Goal: Information Seeking & Learning: Learn about a topic

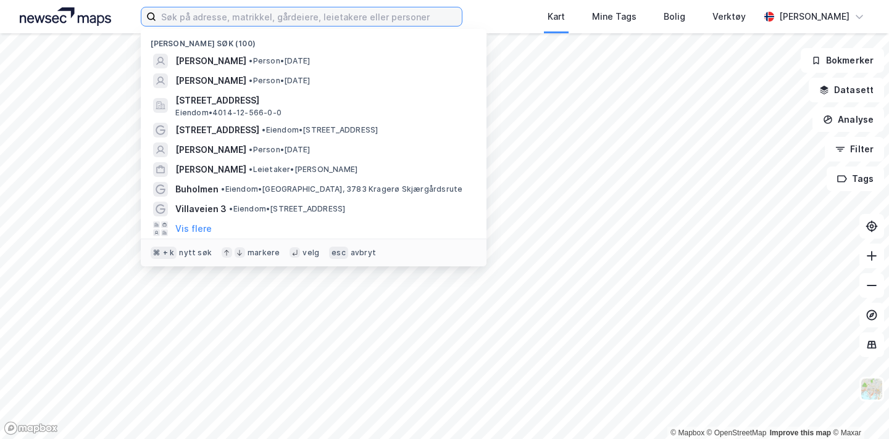
click at [314, 22] on input at bounding box center [309, 16] width 306 height 19
paste input "[STREET_ADDRESS]"
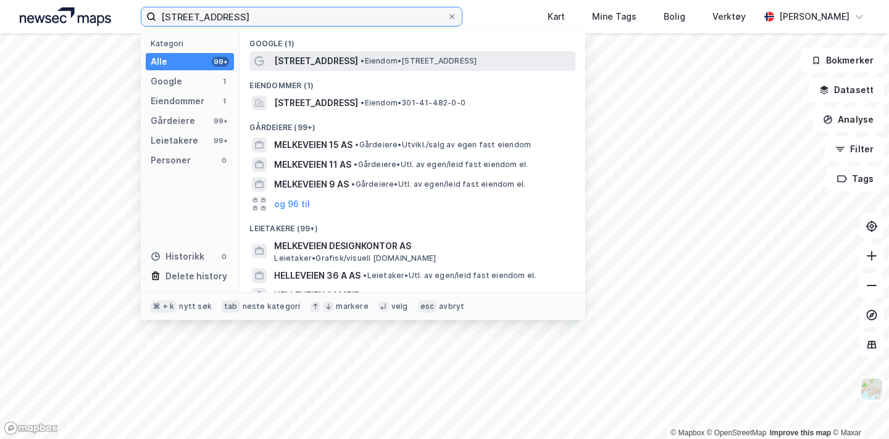
type input "[STREET_ADDRESS]"
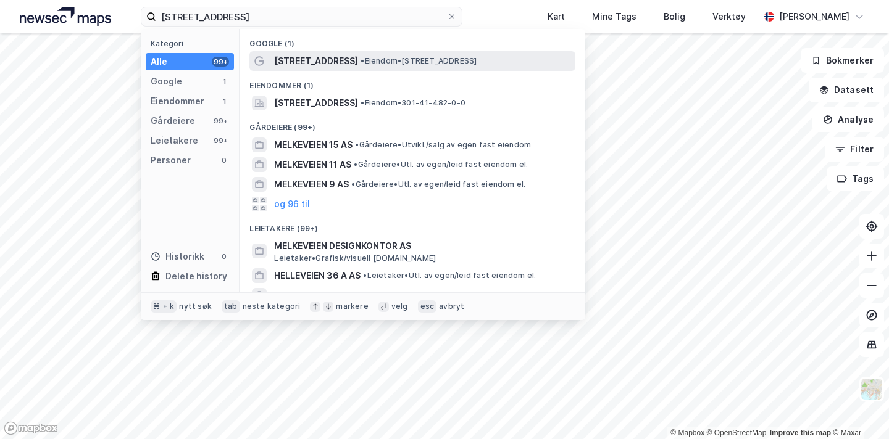
click at [334, 60] on div "[STREET_ADDRESS] • Eiendom • [STREET_ADDRESS]" at bounding box center [423, 61] width 299 height 15
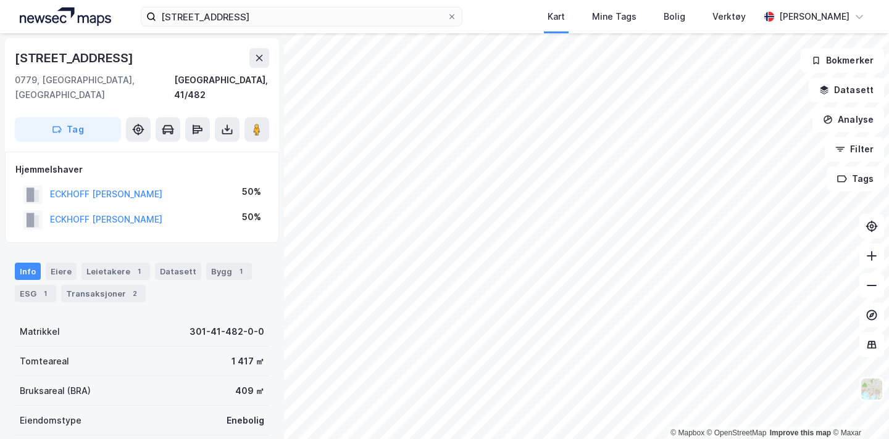
scroll to position [4, 0]
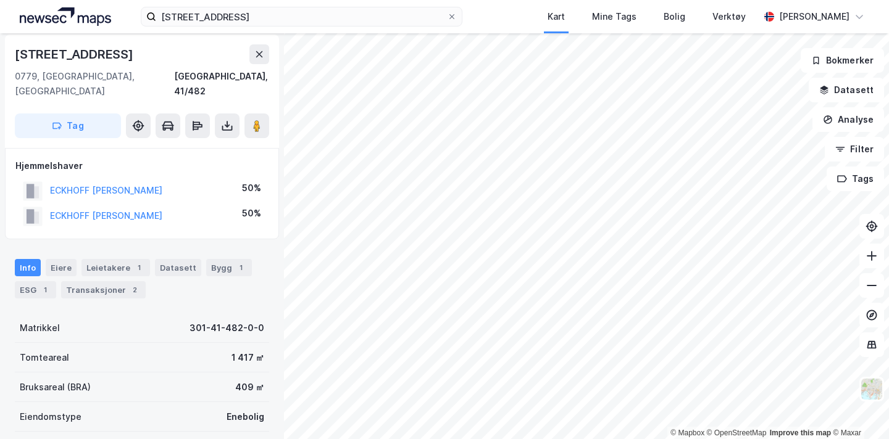
drag, startPoint x: 185, startPoint y: 198, endPoint x: 37, endPoint y: 193, distance: 148.2
click at [37, 204] on div "ECKHOFF [PERSON_NAME] 50%" at bounding box center [141, 216] width 253 height 25
copy button "ECKHOFF [PERSON_NAME]"
drag, startPoint x: 191, startPoint y: 177, endPoint x: 41, endPoint y: 178, distance: 149.4
click at [41, 178] on div "ECKHOFF [PERSON_NAME] 50%" at bounding box center [141, 190] width 253 height 25
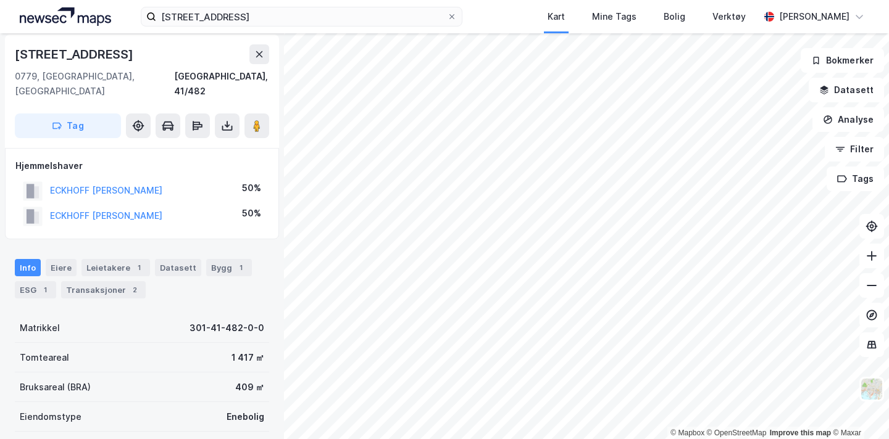
copy button "ECKHOFF [PERSON_NAME]"
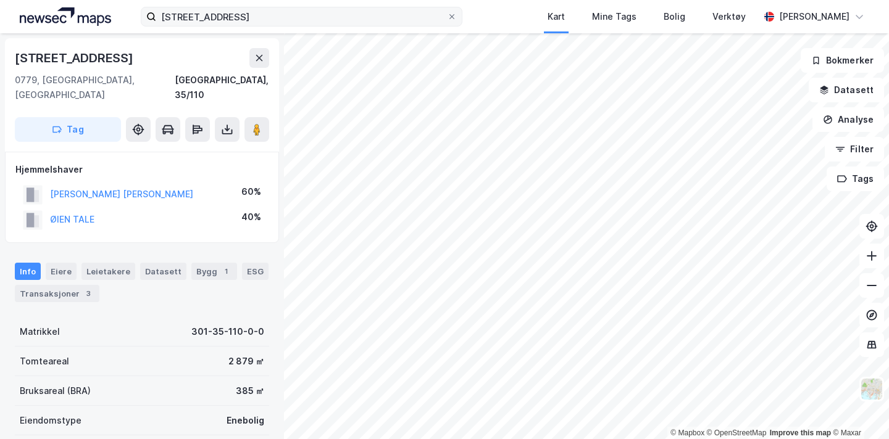
scroll to position [4, 0]
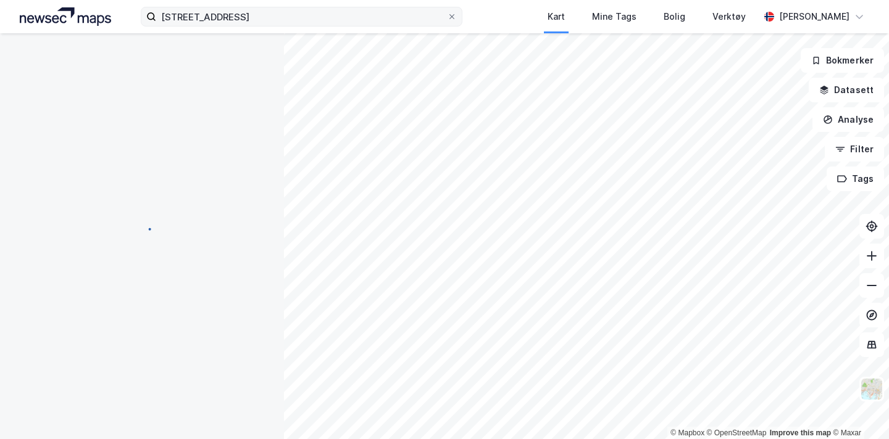
scroll to position [4, 0]
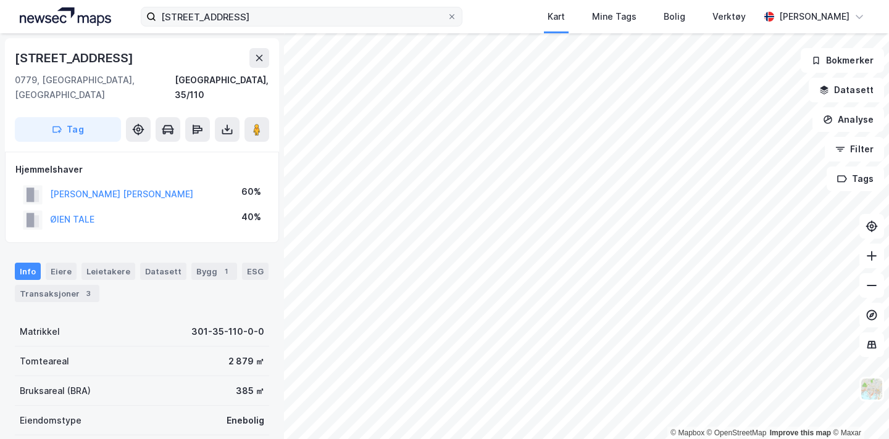
scroll to position [4, 0]
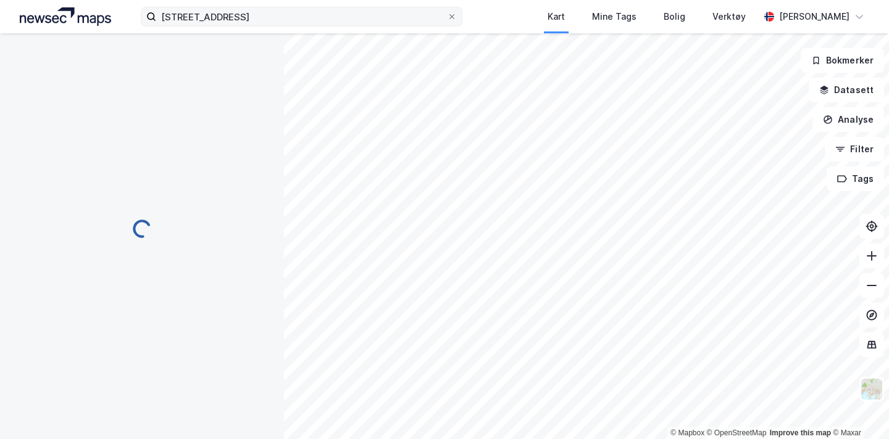
scroll to position [4, 0]
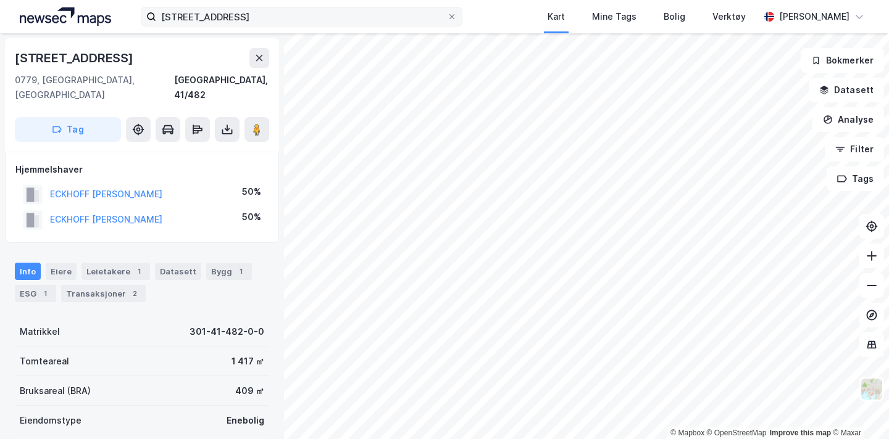
scroll to position [4, 0]
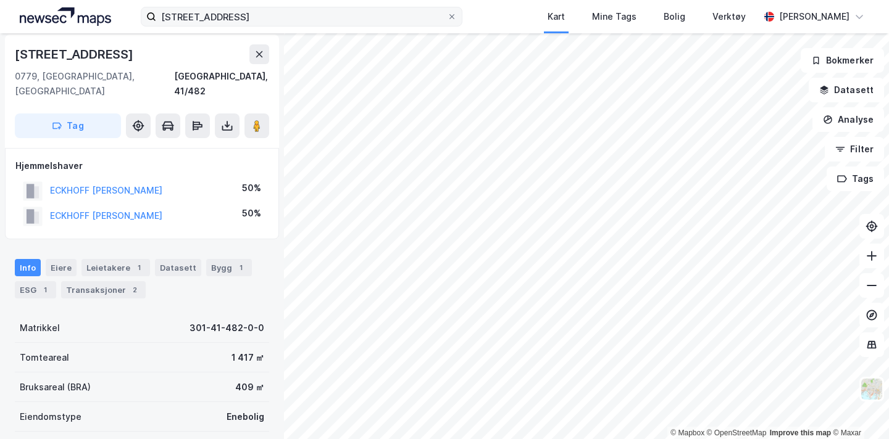
scroll to position [4, 0]
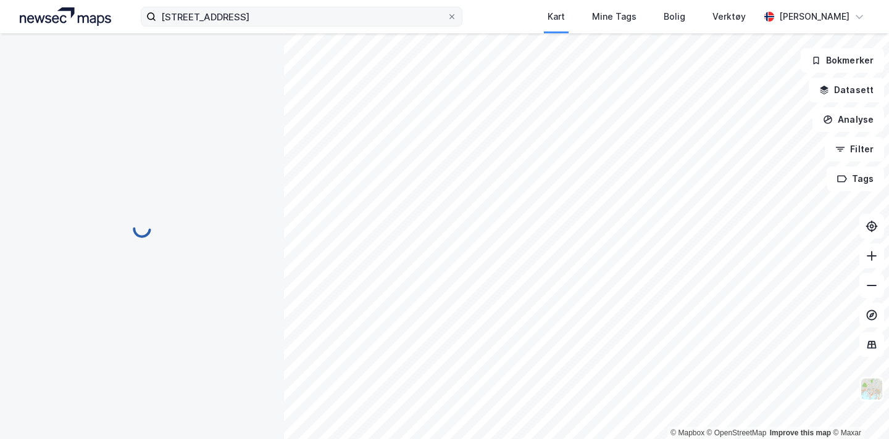
scroll to position [4, 0]
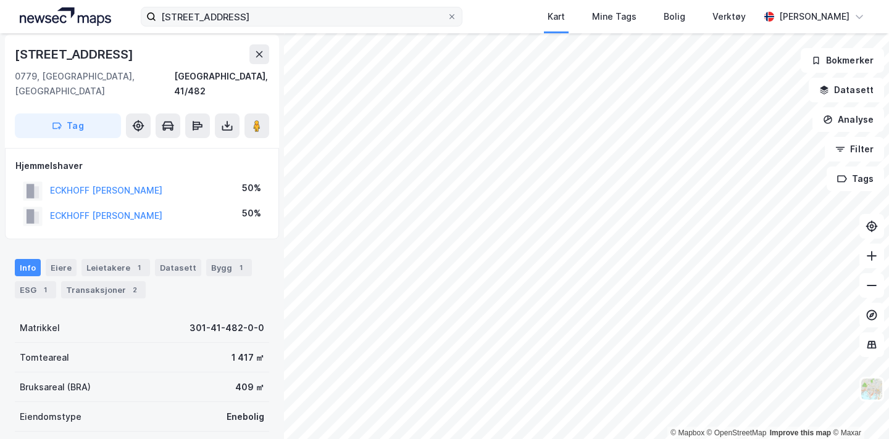
scroll to position [4, 0]
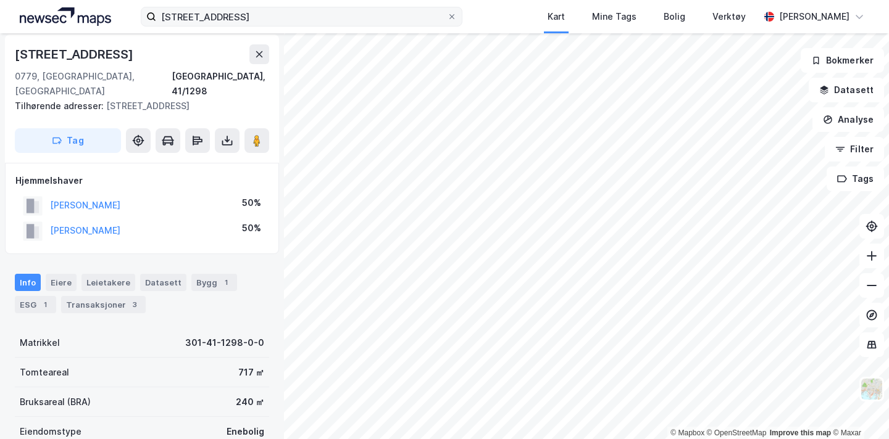
scroll to position [4, 0]
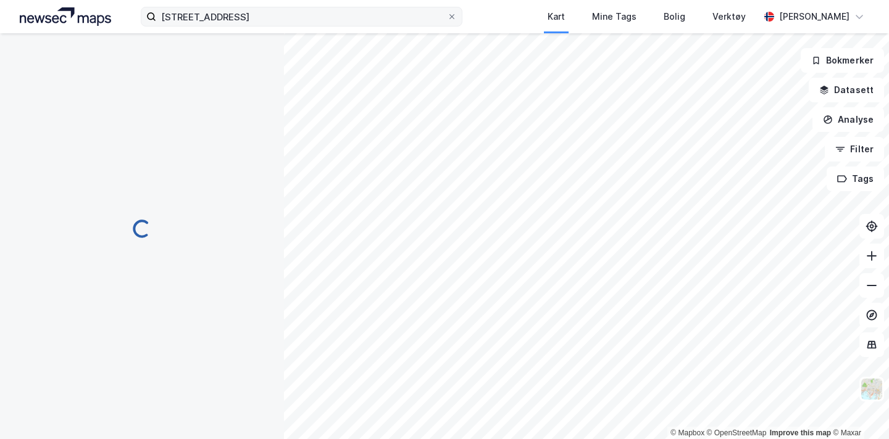
scroll to position [4, 0]
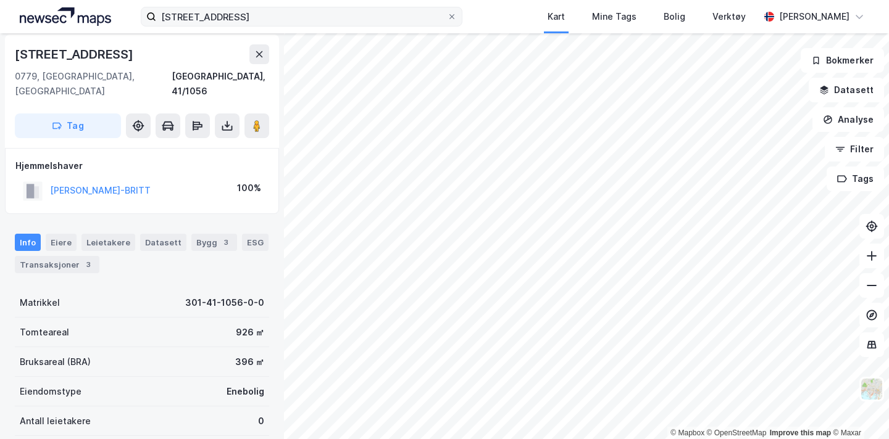
scroll to position [4, 0]
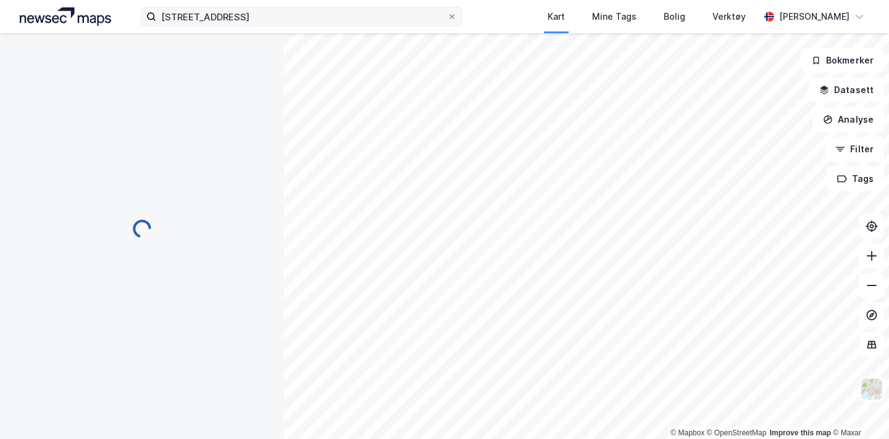
scroll to position [4, 0]
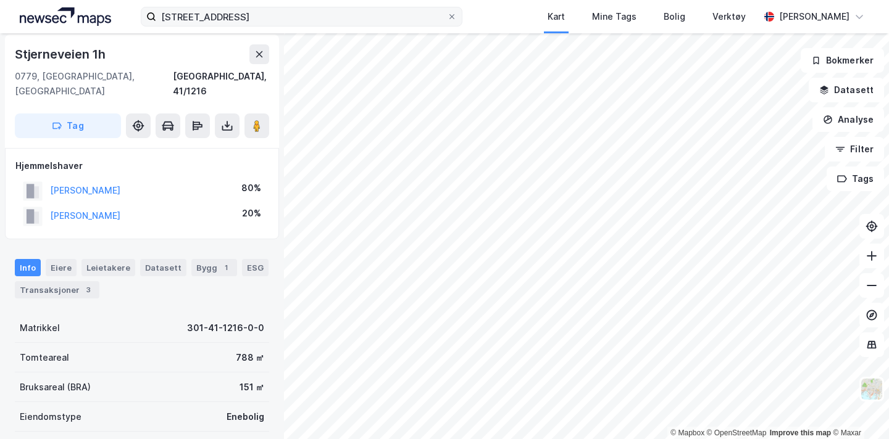
scroll to position [4, 0]
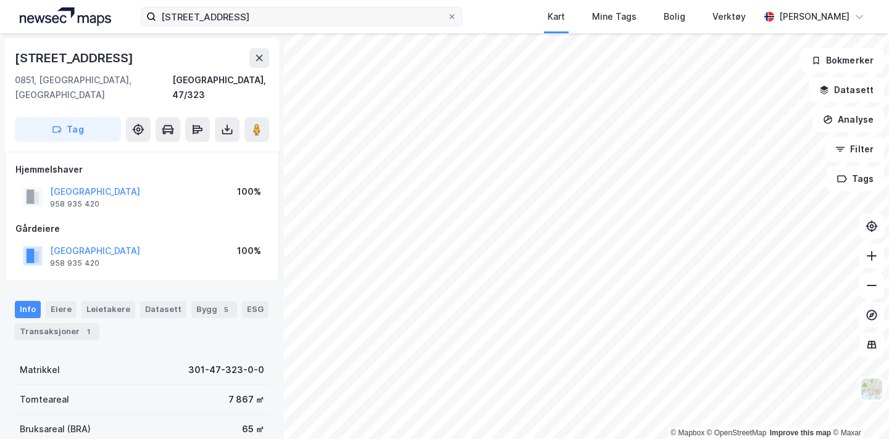
scroll to position [4, 0]
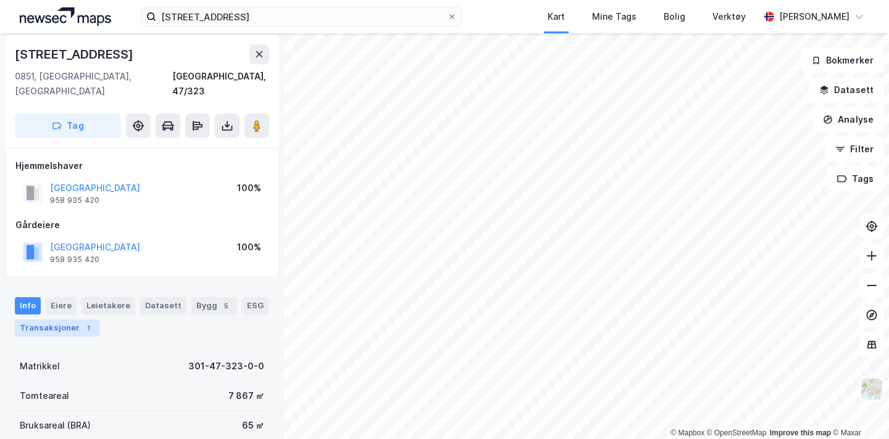
click at [75, 320] on div "Transaksjoner 1" at bounding box center [57, 328] width 85 height 17
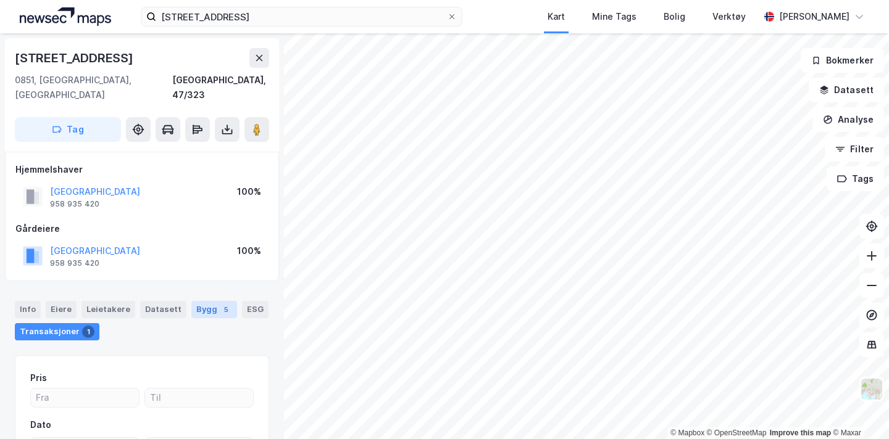
click at [220, 304] on div "5" at bounding box center [226, 310] width 12 height 12
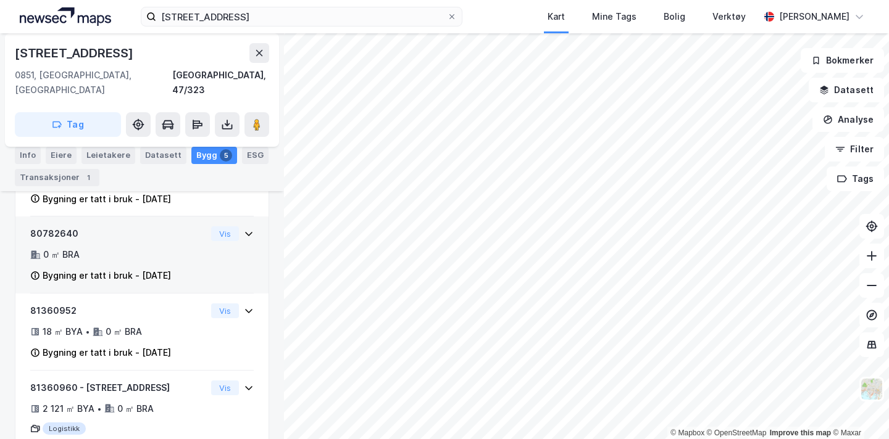
scroll to position [401, 0]
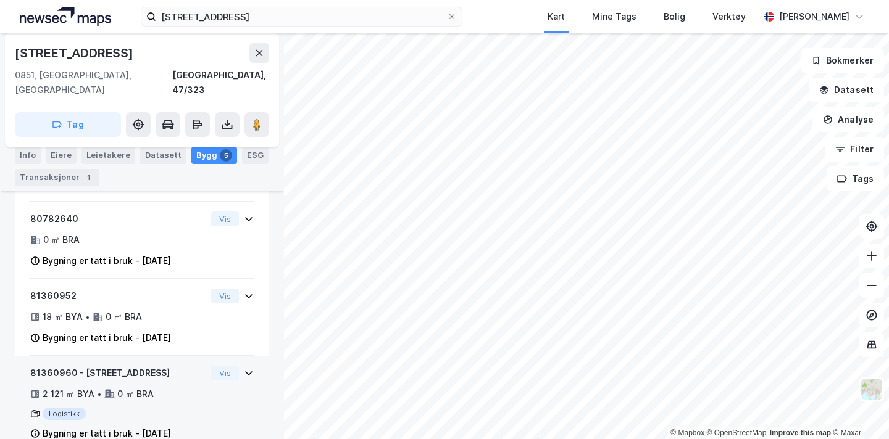
click at [149, 370] on div "81360960 - Sognsveien 11A 2 121 ㎡ BYA • 0 ㎡ BRA Logistikk Bygning er tatt i bru…" at bounding box center [118, 403] width 176 height 75
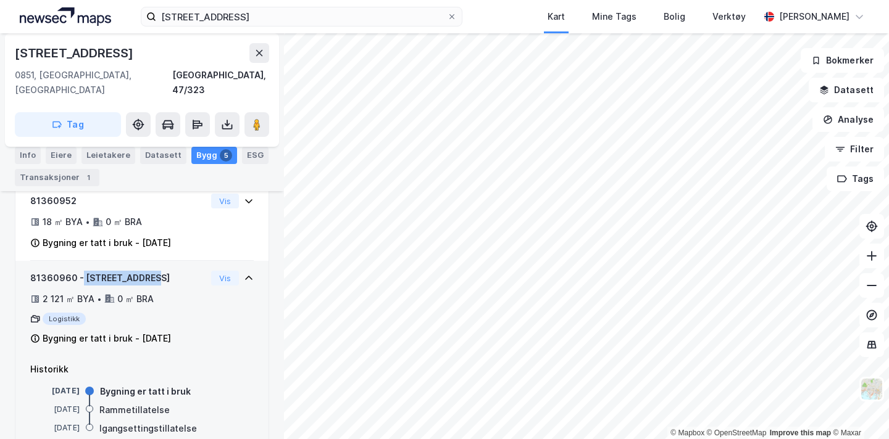
drag, startPoint x: 154, startPoint y: 240, endPoint x: 78, endPoint y: 245, distance: 76.1
click at [78, 271] on div "81360960 - [STREET_ADDRESS]" at bounding box center [118, 278] width 176 height 15
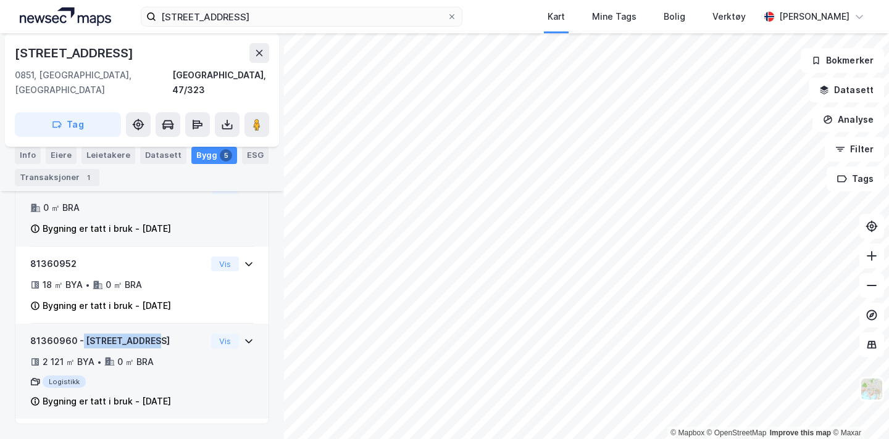
scroll to position [401, 0]
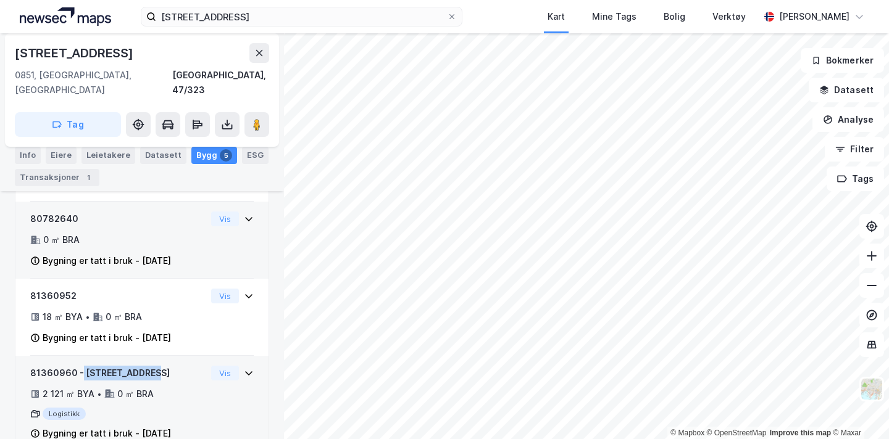
copy div "[STREET_ADDRESS]"
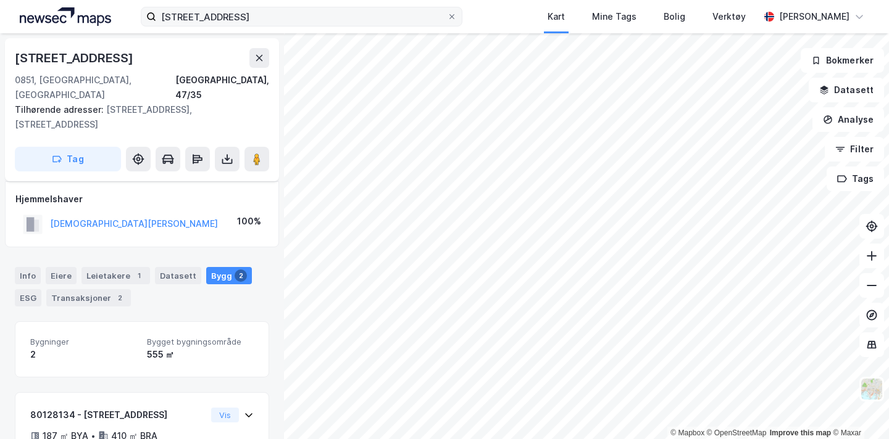
scroll to position [174, 0]
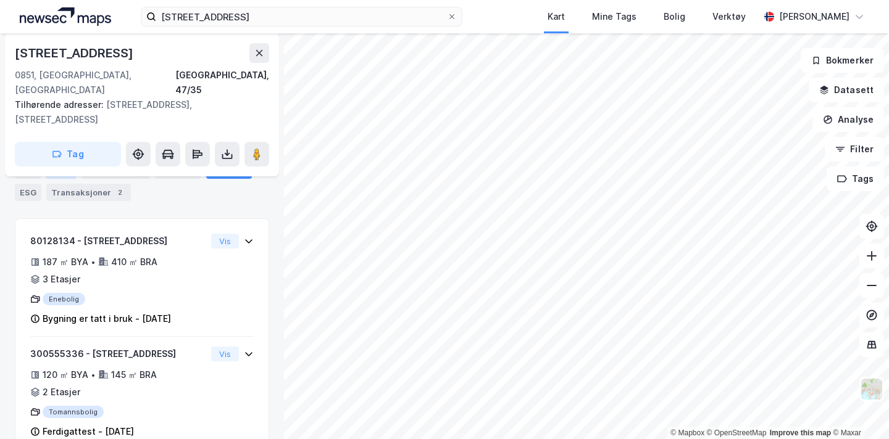
click at [51, 175] on div "Eiere" at bounding box center [61, 170] width 31 height 17
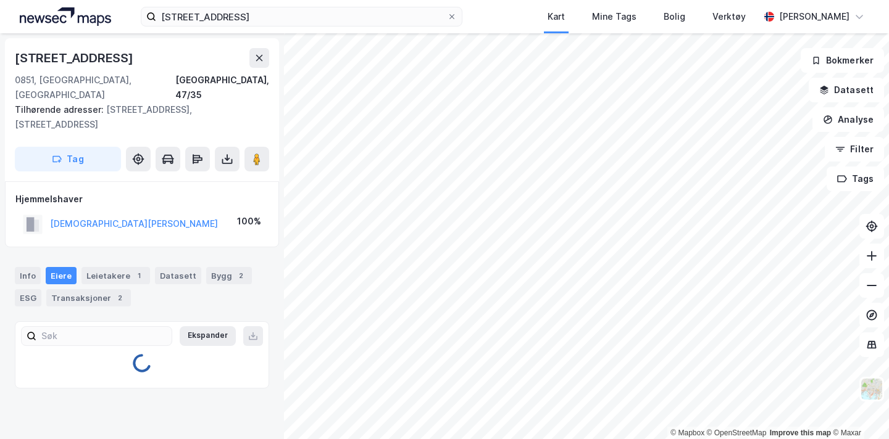
click at [26, 192] on div "Hjemmelshaver" at bounding box center [141, 199] width 253 height 15
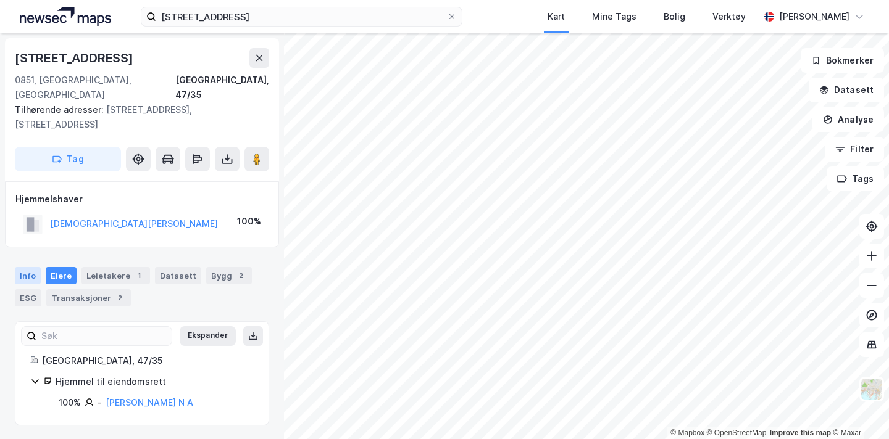
click at [29, 267] on div "Info" at bounding box center [28, 275] width 26 height 17
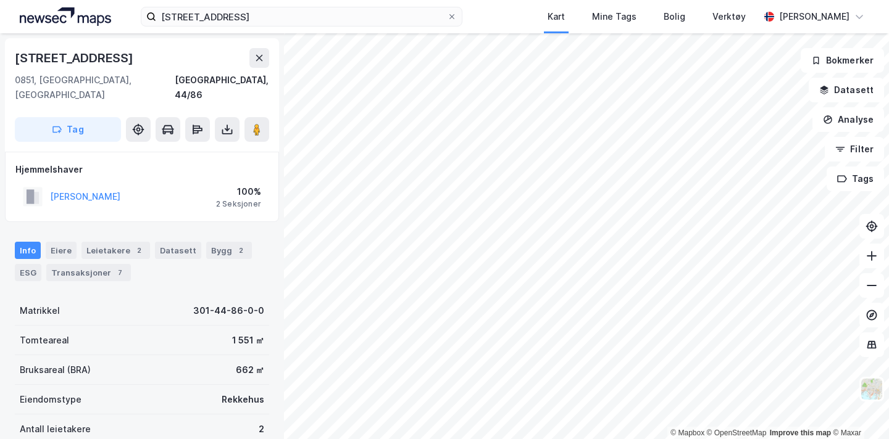
scroll to position [3, 0]
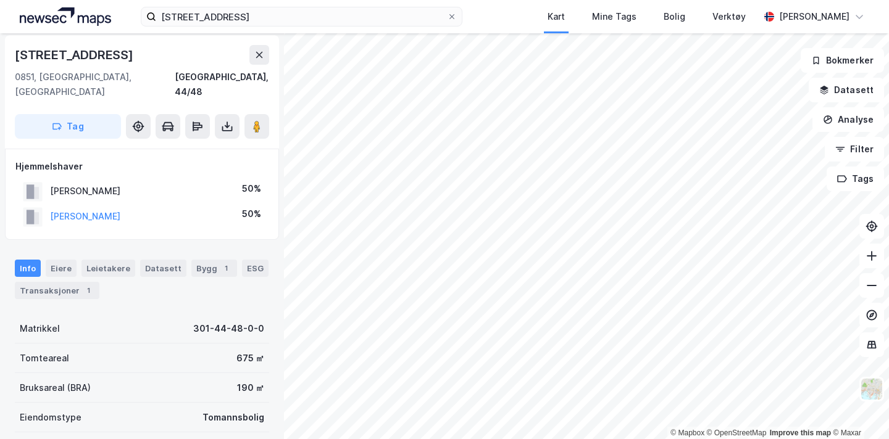
scroll to position [3, 0]
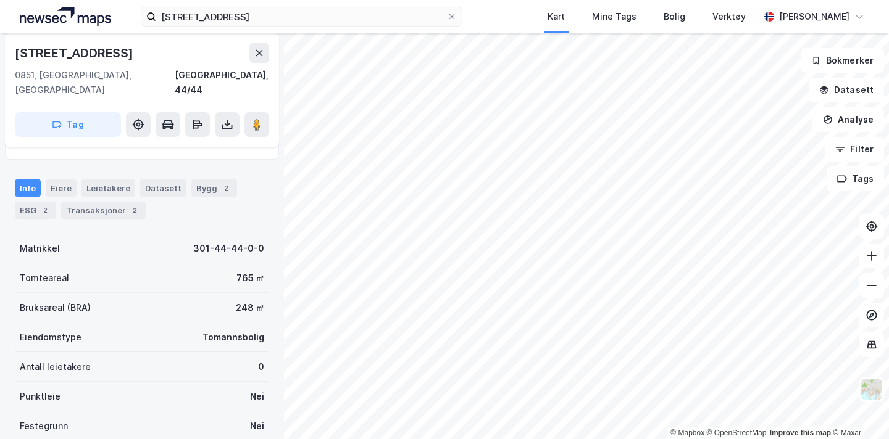
scroll to position [87, 0]
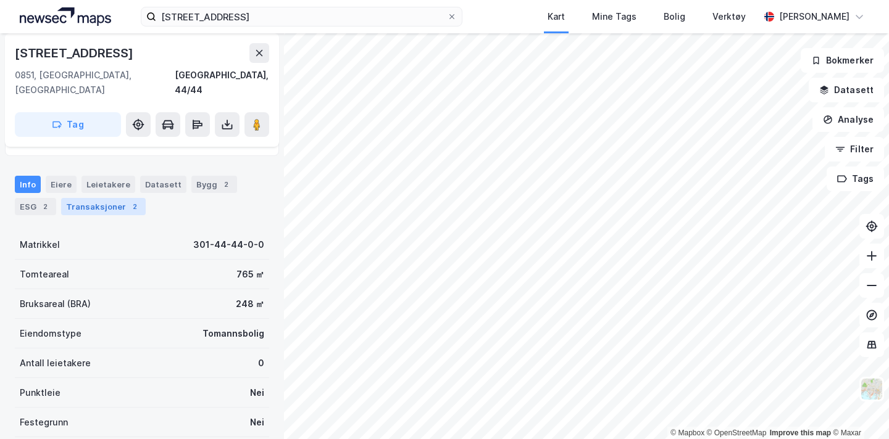
click at [101, 198] on div "Transaksjoner 2" at bounding box center [103, 206] width 85 height 17
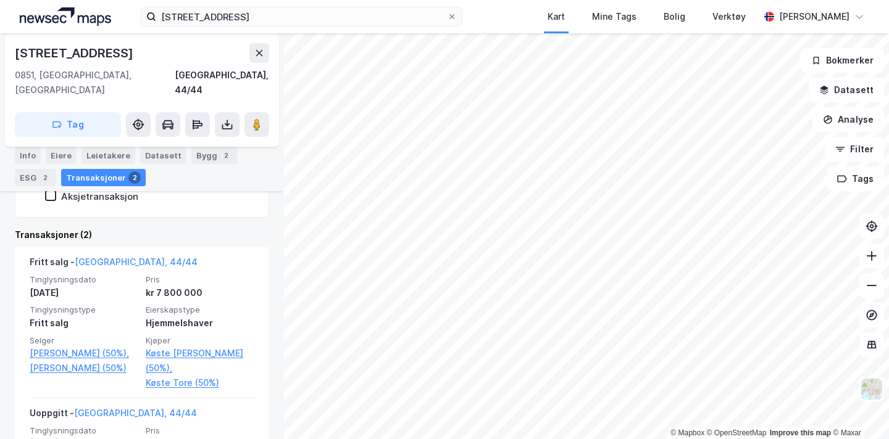
scroll to position [286, 0]
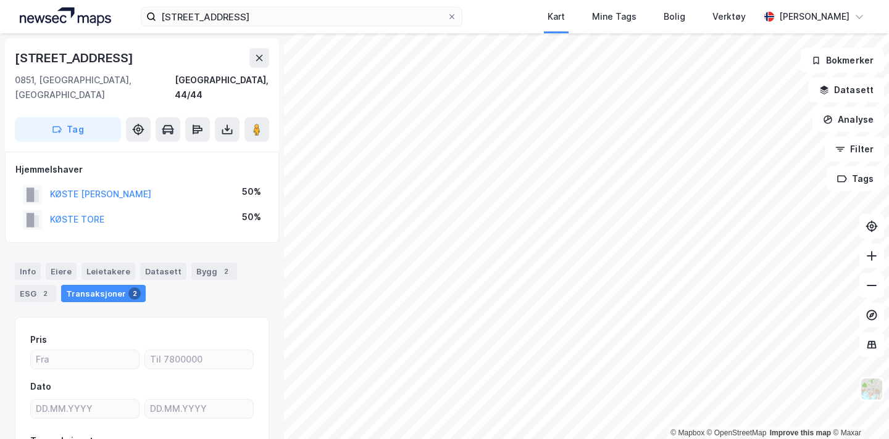
scroll to position [1, 0]
click at [209, 262] on div "Bygg 2" at bounding box center [214, 270] width 46 height 17
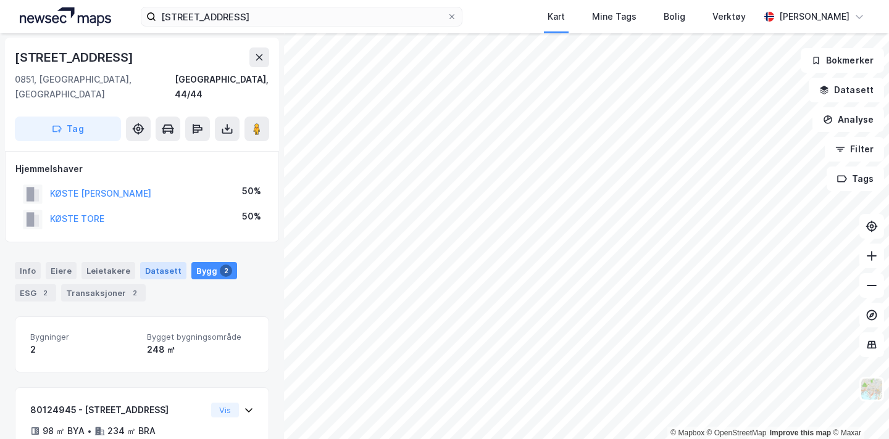
click at [149, 262] on div "Datasett" at bounding box center [163, 270] width 46 height 17
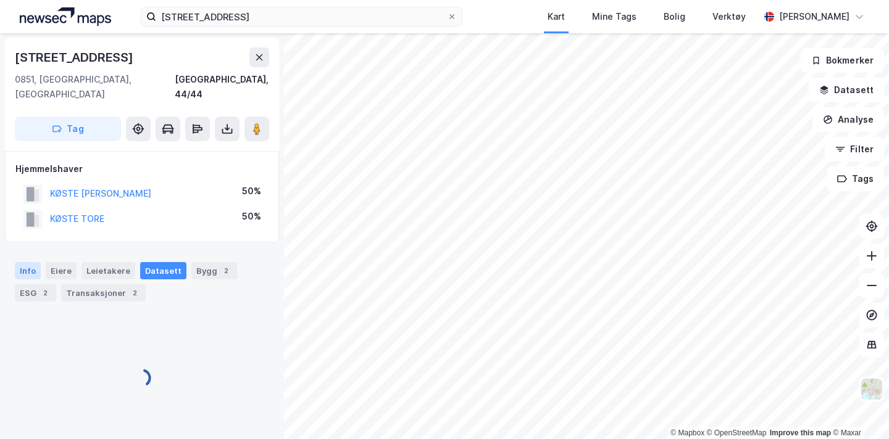
click at [28, 262] on div "Info" at bounding box center [28, 270] width 26 height 17
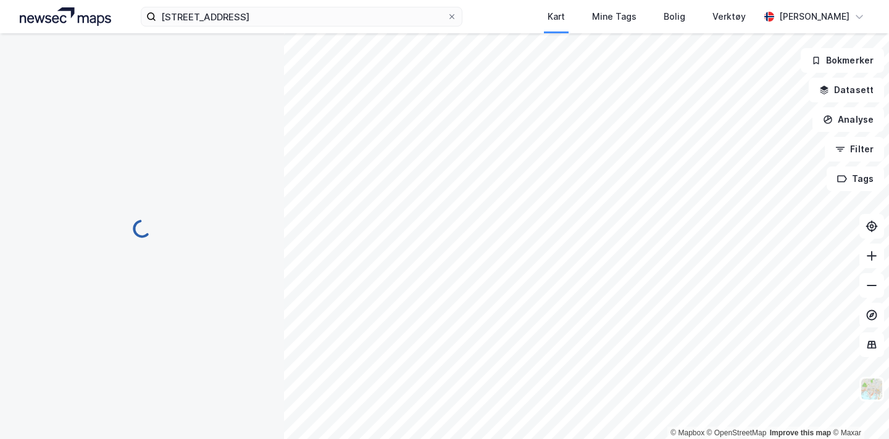
scroll to position [1, 0]
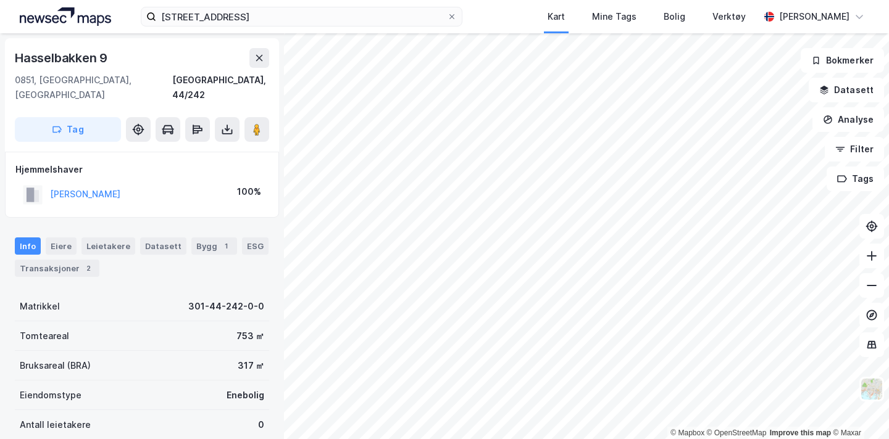
scroll to position [1, 0]
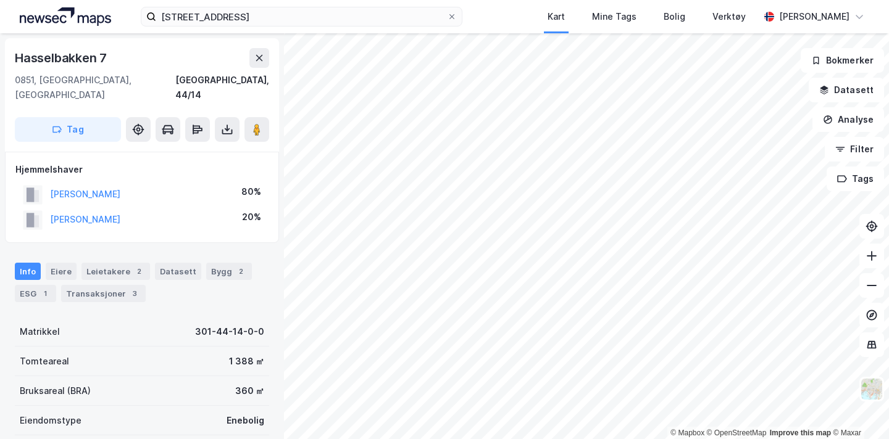
scroll to position [1, 0]
click at [106, 285] on div "Transaksjoner 3" at bounding box center [103, 293] width 85 height 17
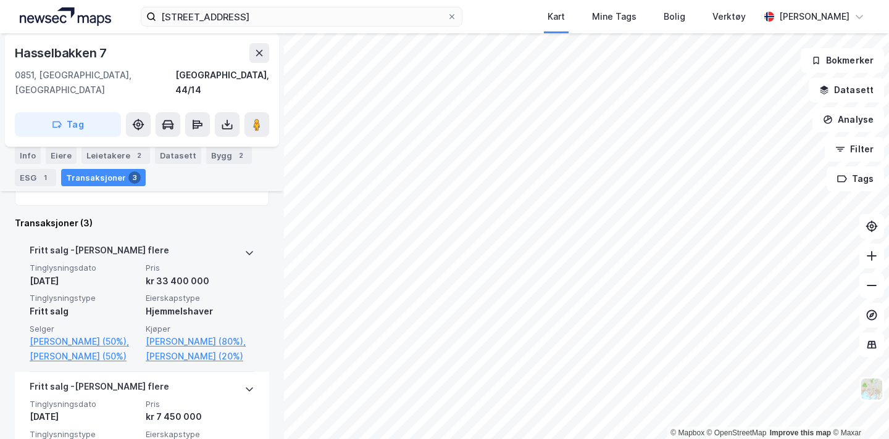
scroll to position [310, 0]
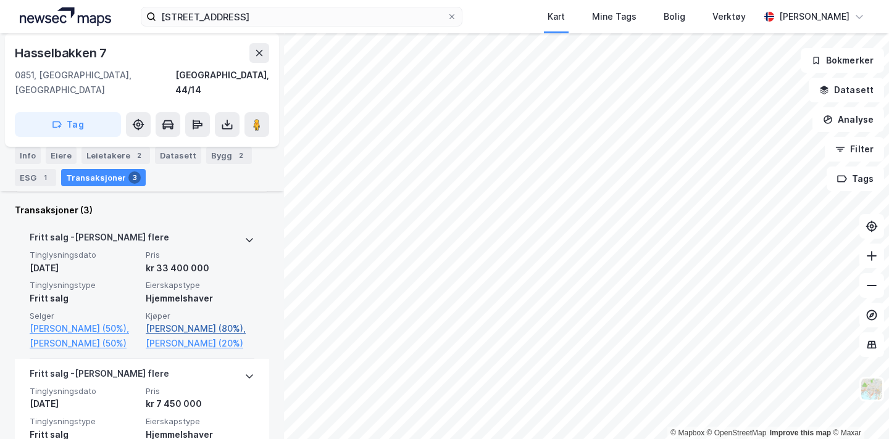
drag, startPoint x: 140, startPoint y: 312, endPoint x: 215, endPoint y: 313, distance: 75.3
click at [215, 313] on div "Tinglysningsdato [DATE] Pris kr 33 400 000 Tinglysningstype Fritt salg Eierskap…" at bounding box center [142, 300] width 225 height 101
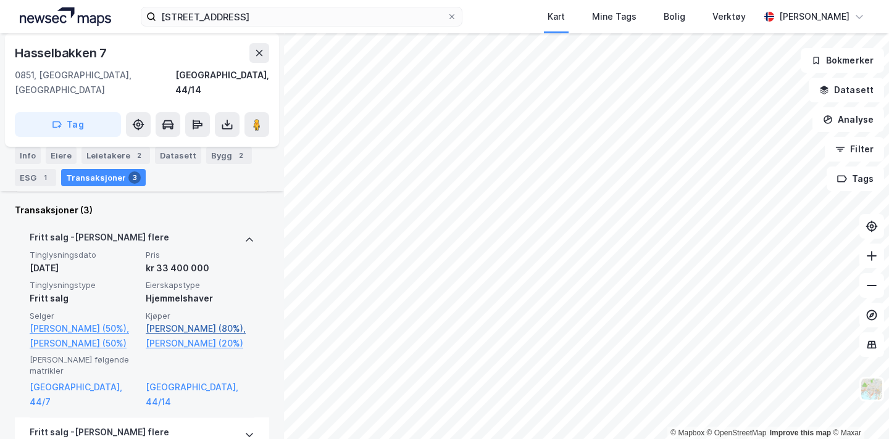
click at [238, 322] on link "[PERSON_NAME] (80%)," at bounding box center [200, 329] width 109 height 15
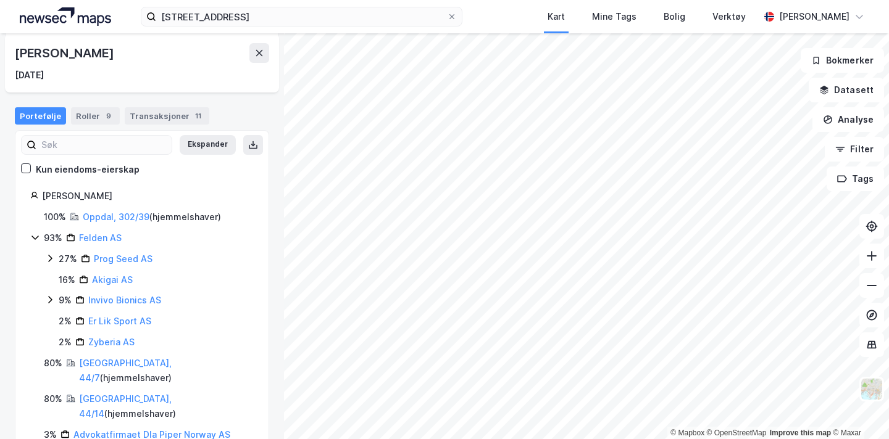
scroll to position [128, 0]
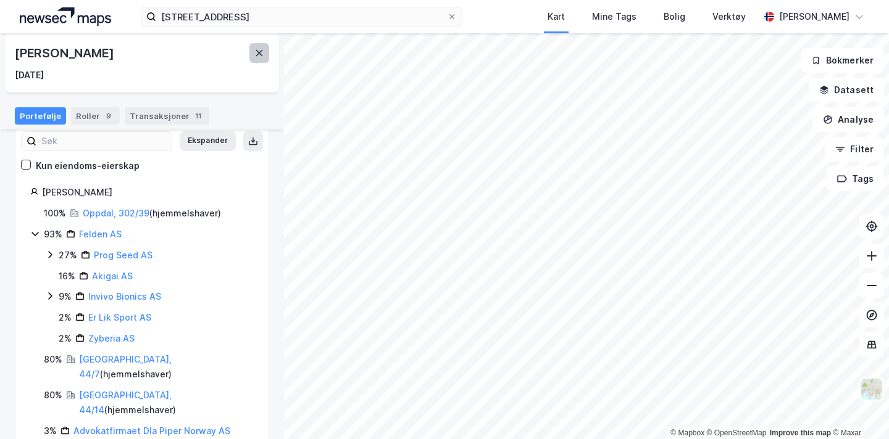
click at [264, 47] on button at bounding box center [259, 53] width 20 height 20
